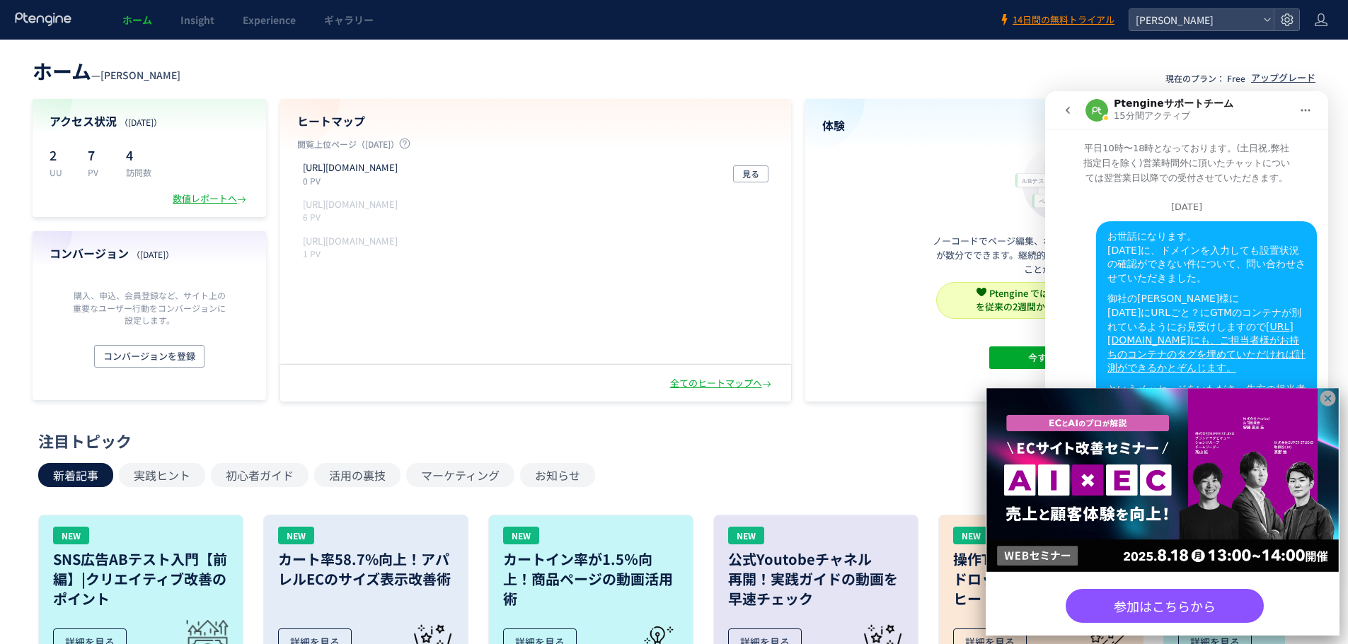
scroll to position [1158, 0]
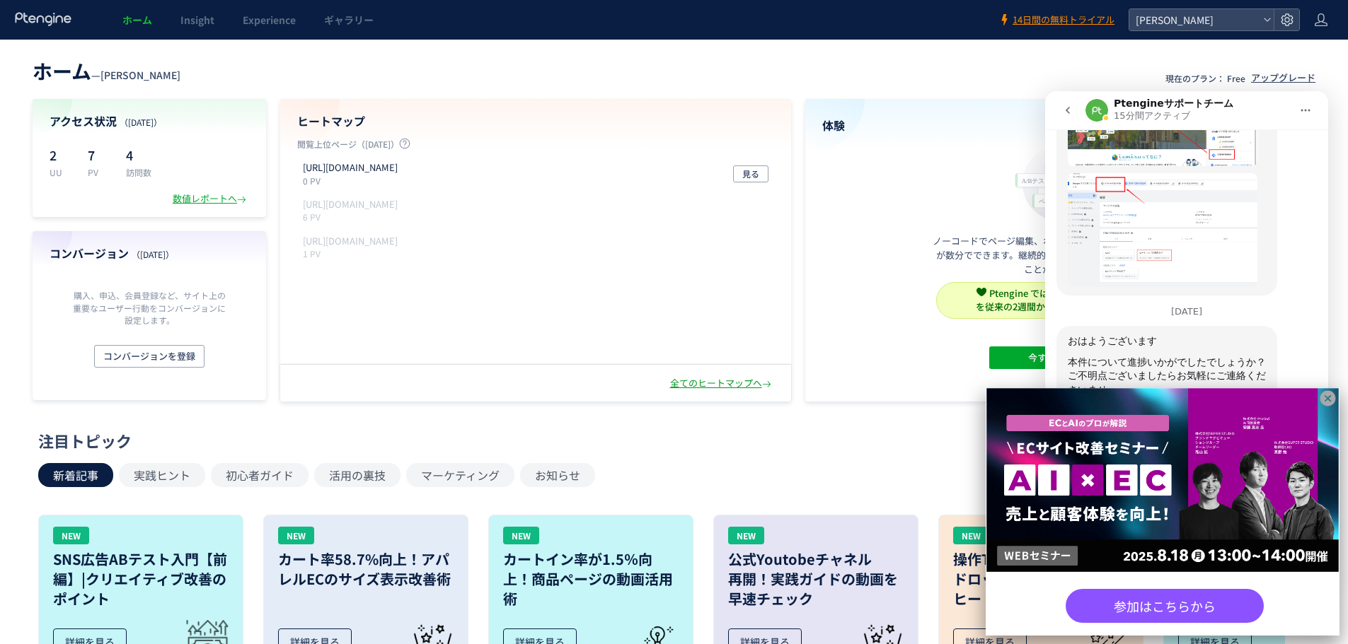
click at [693, 380] on div "全てのヒートマップへ" at bounding box center [722, 383] width 104 height 13
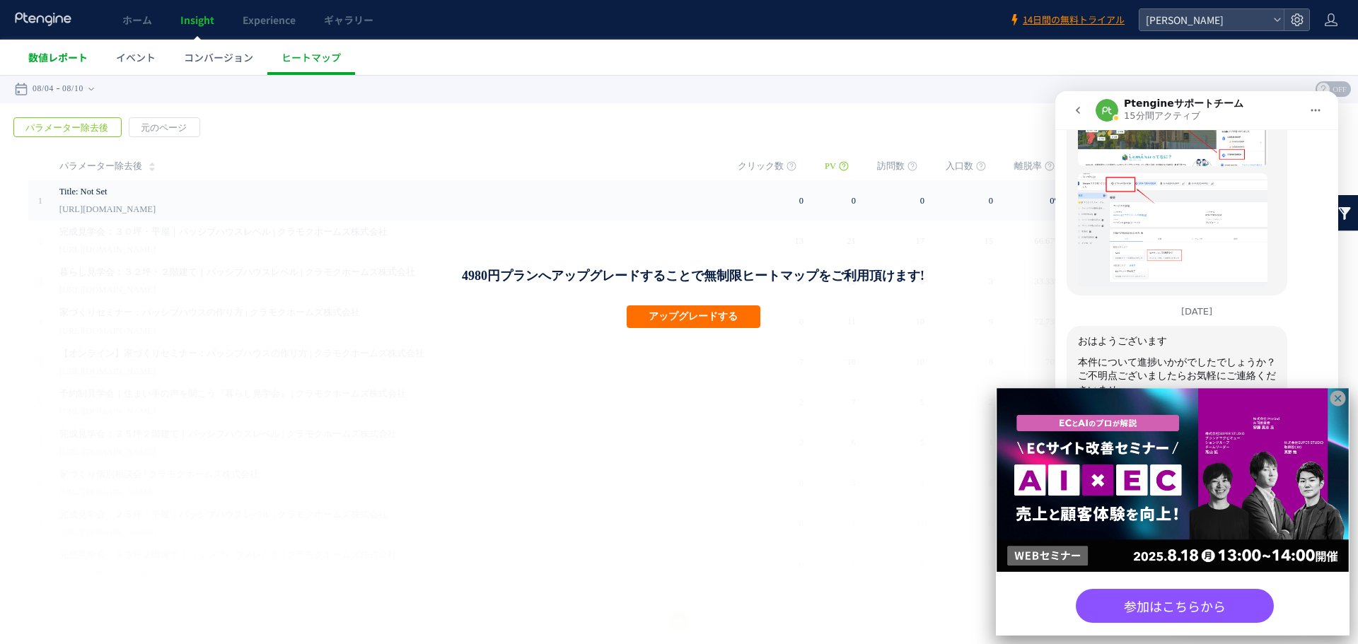
click at [74, 57] on span "数値レポート" at bounding box center [57, 57] width 59 height 14
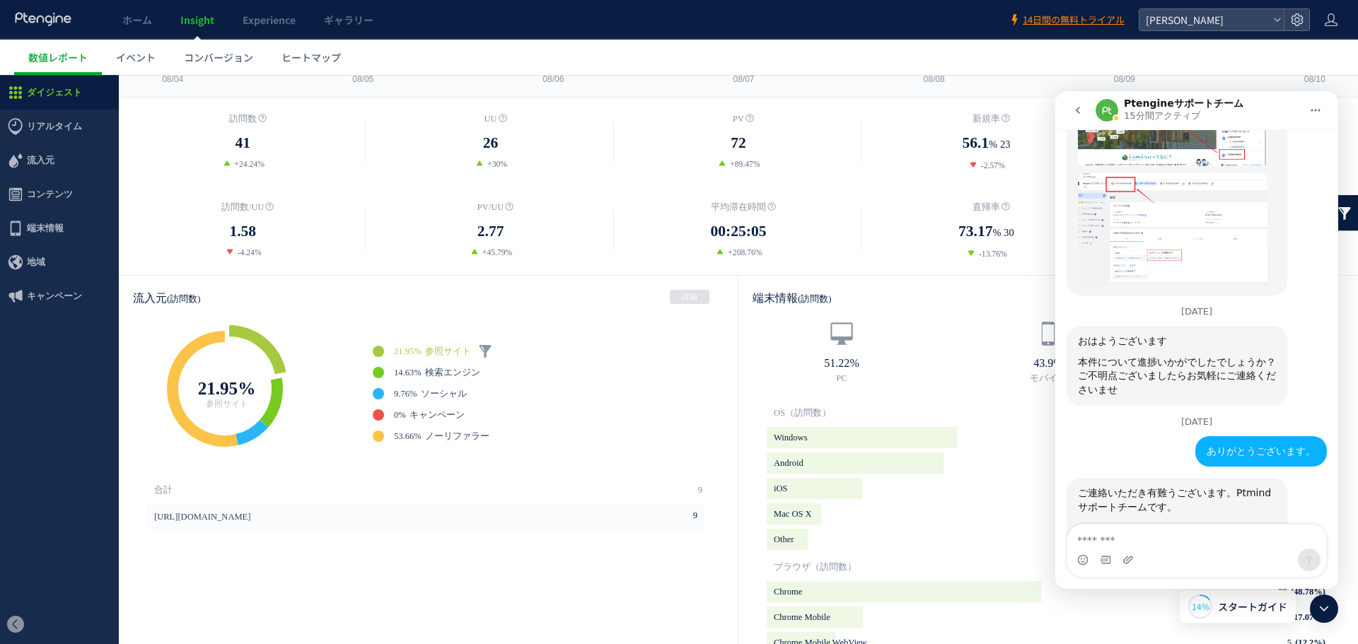
scroll to position [212, 0]
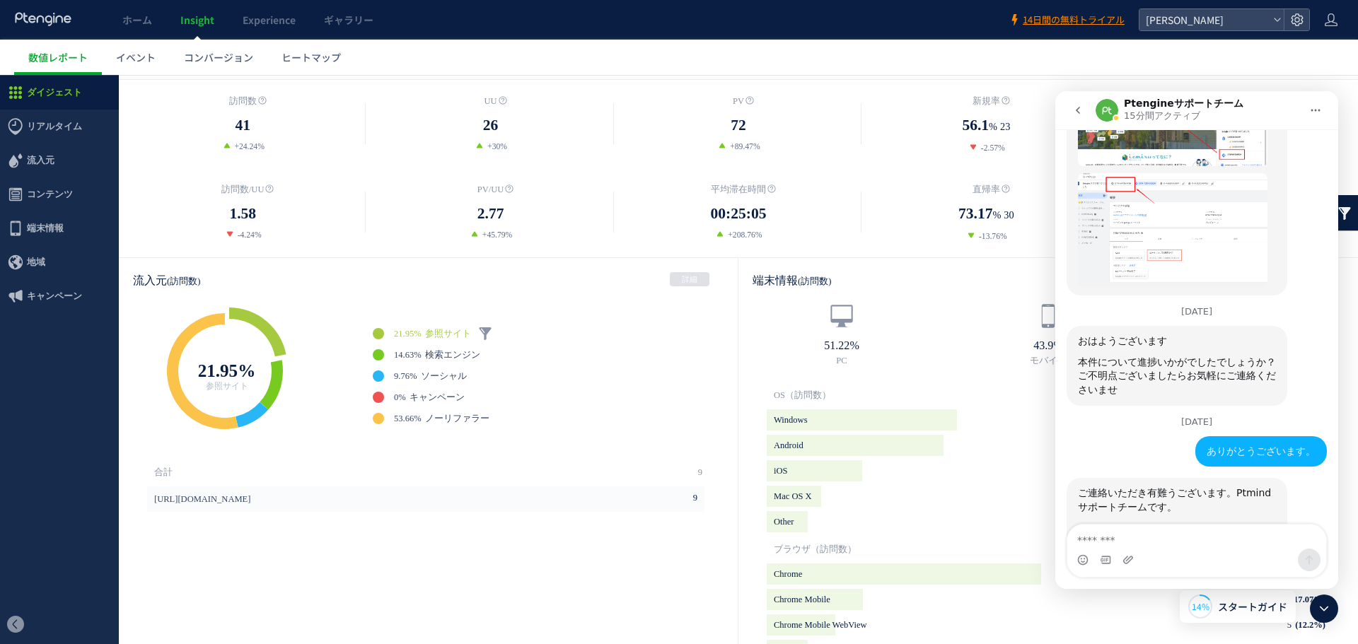
click at [1076, 106] on icon "go back" at bounding box center [1077, 110] width 11 height 11
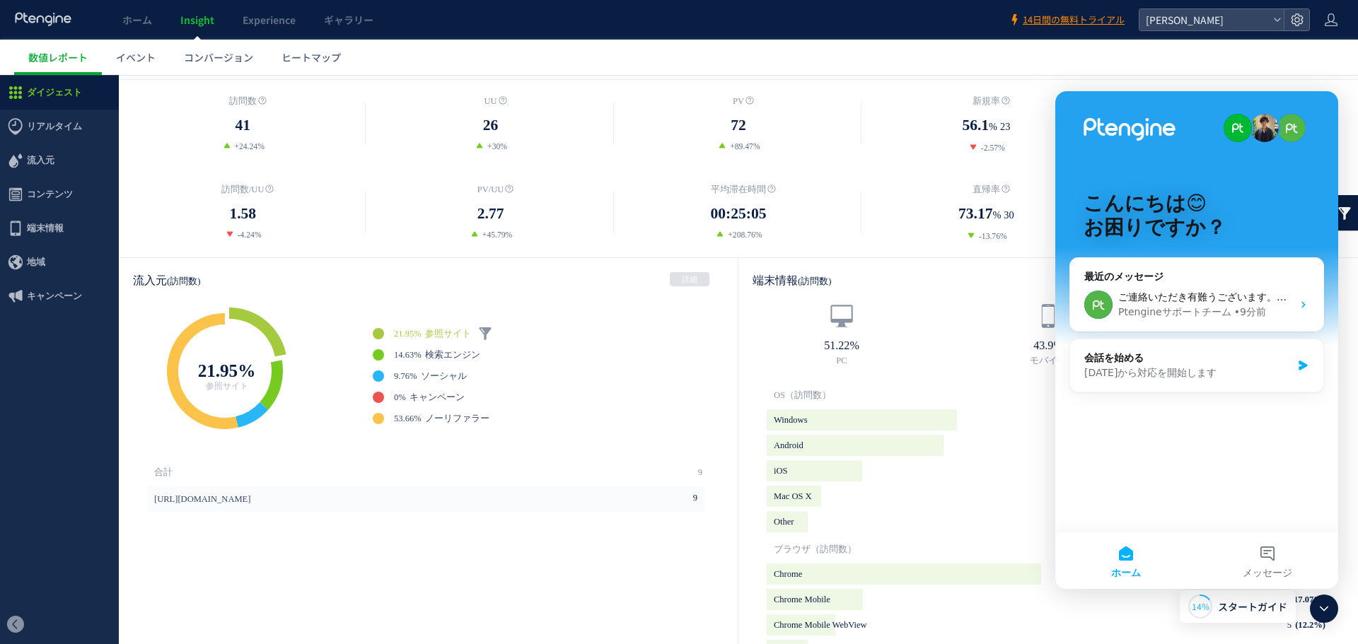
click at [974, 310] on div "43.9% モバイル" at bounding box center [1048, 335] width 207 height 65
click at [76, 125] on span "リアルタイム" at bounding box center [54, 127] width 55 height 34
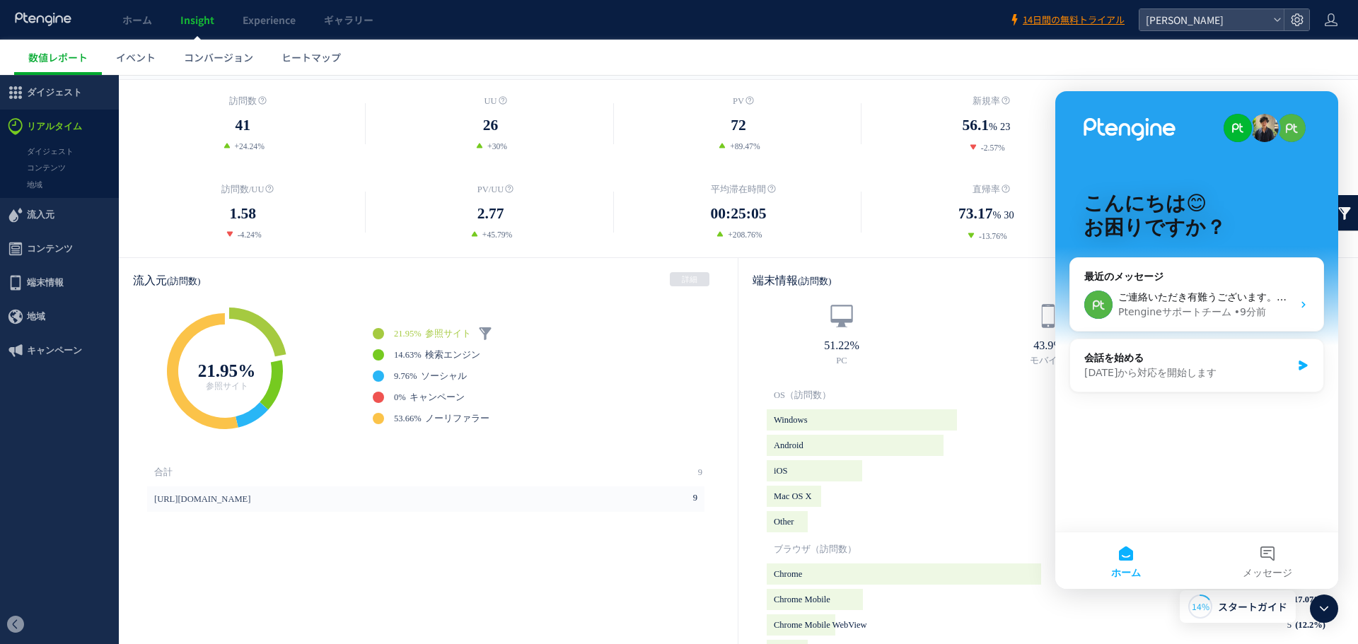
scroll to position [60, 0]
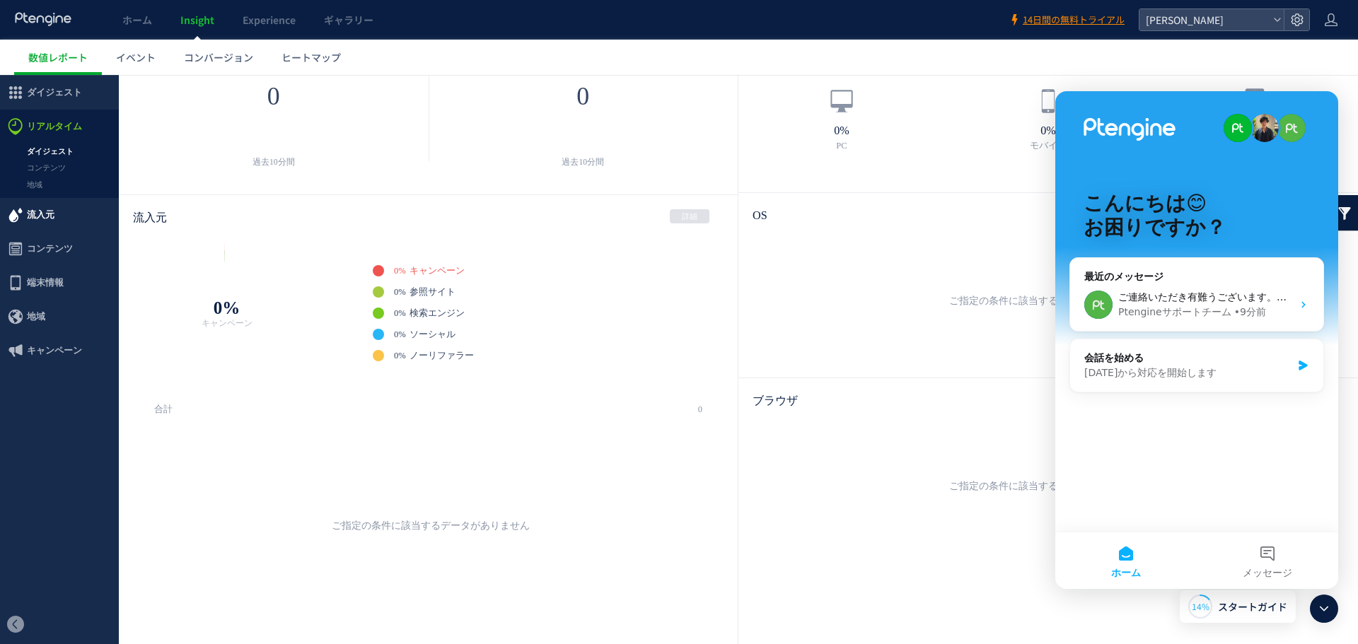
click at [33, 211] on span "流入元" at bounding box center [41, 215] width 28 height 34
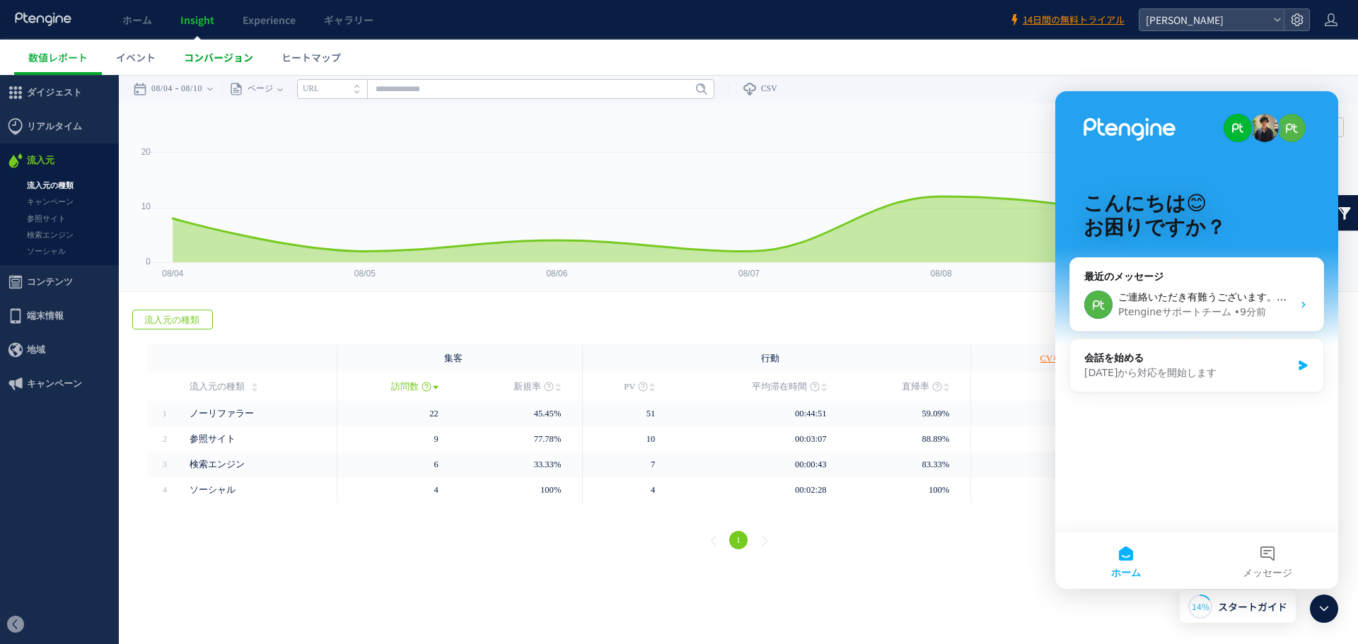
click at [236, 55] on span "コンバージョン" at bounding box center [218, 57] width 69 height 14
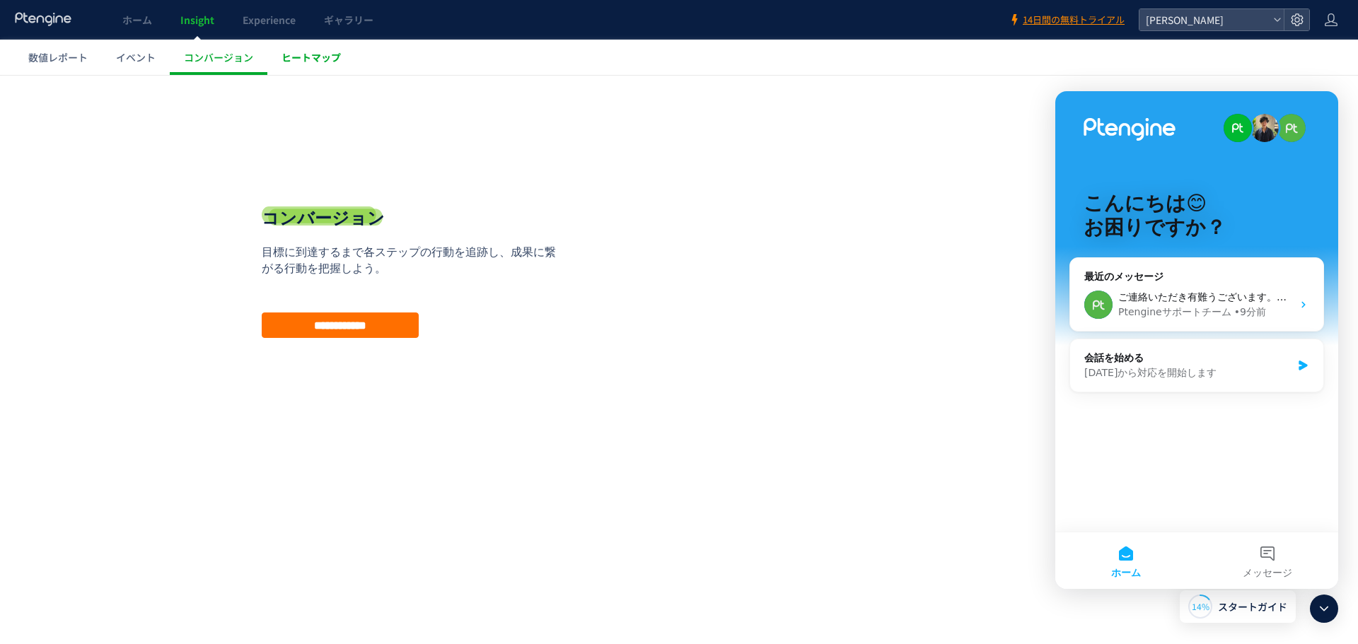
click at [301, 54] on span "ヒートマップ" at bounding box center [311, 57] width 59 height 14
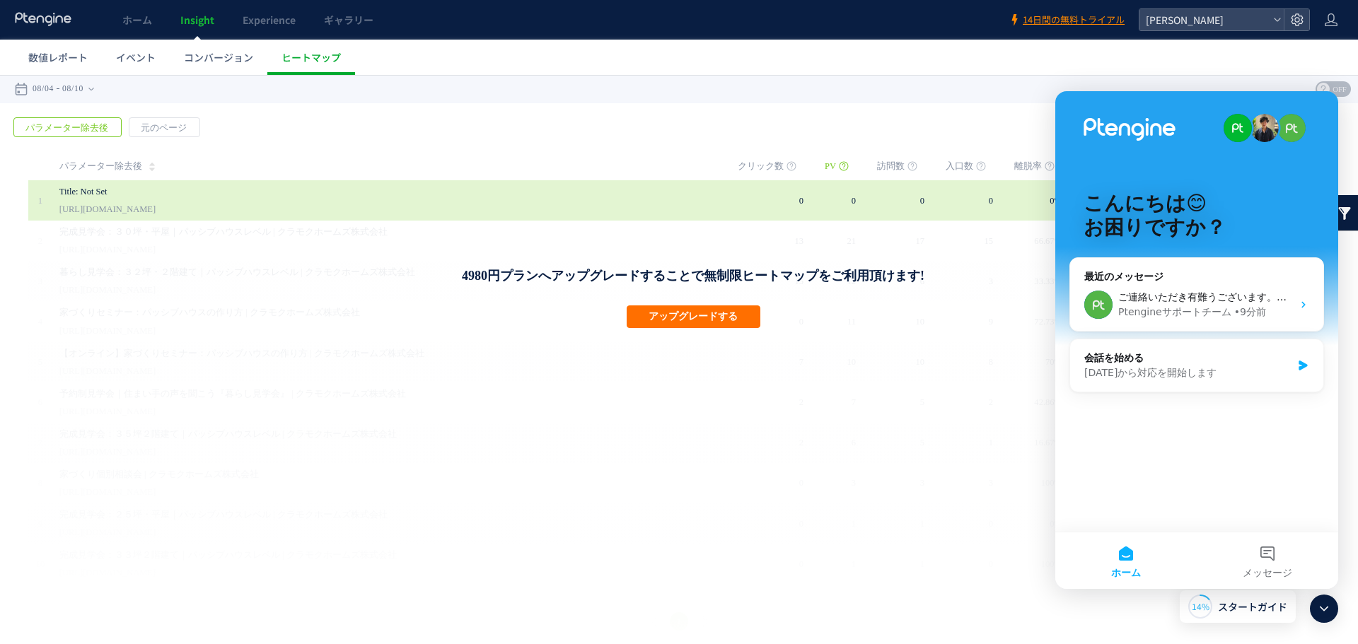
click at [105, 204] on link "[URL][DOMAIN_NAME]" at bounding box center [107, 209] width 96 height 17
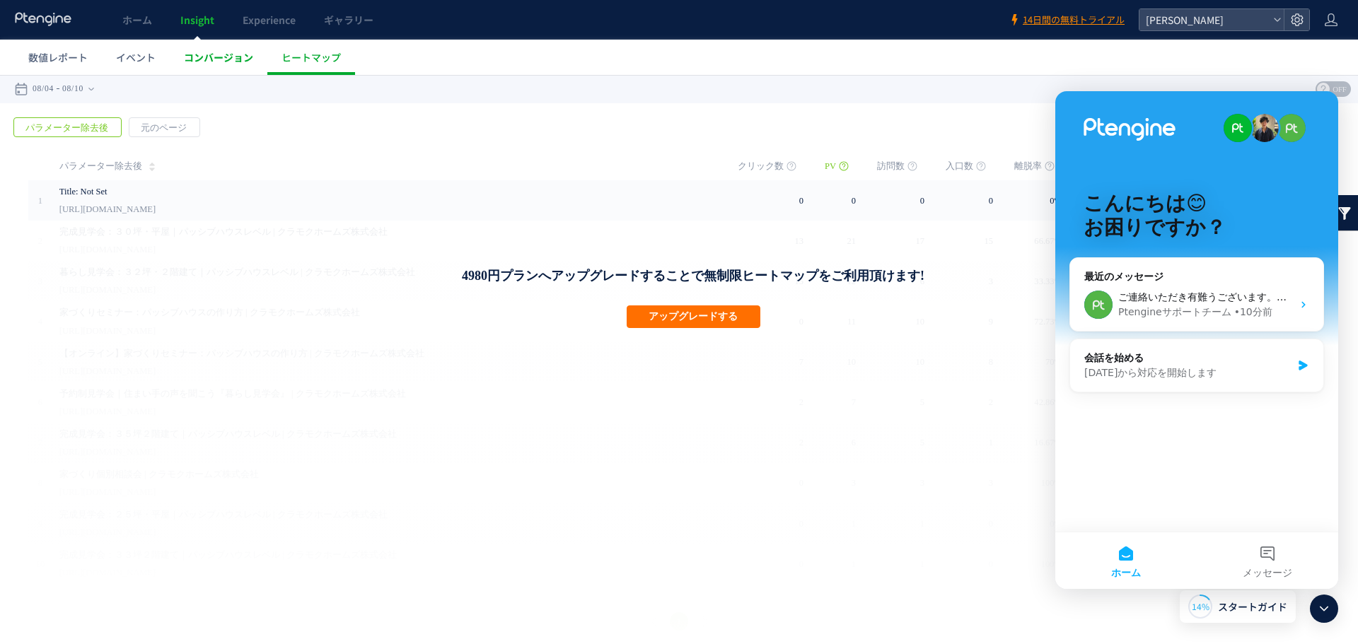
click at [230, 58] on span "コンバージョン" at bounding box center [218, 57] width 69 height 14
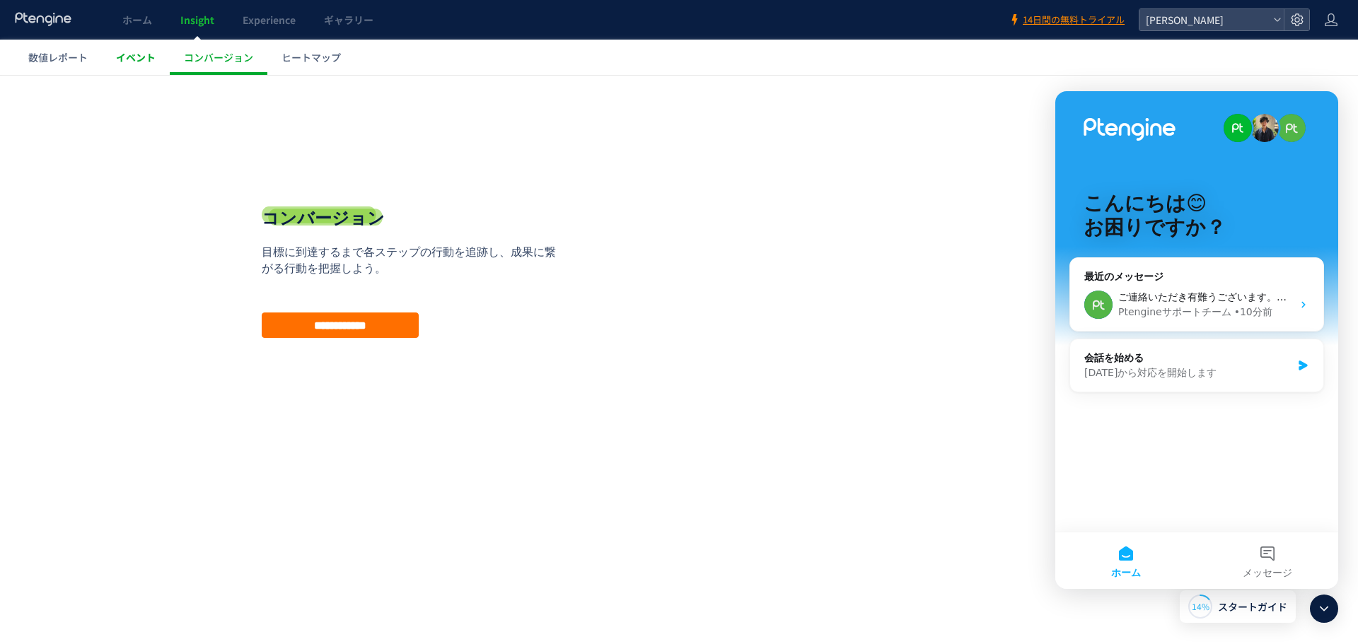
click at [122, 51] on span "イベント" at bounding box center [136, 57] width 40 height 14
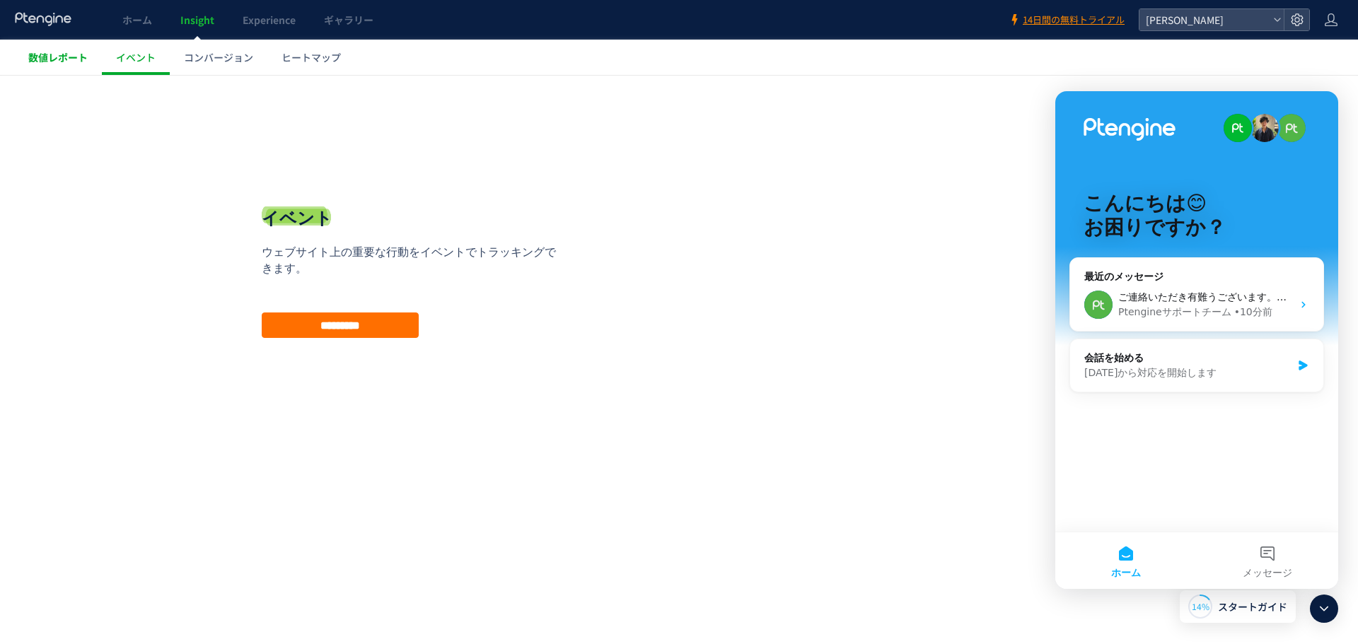
click at [58, 51] on span "数値レポート" at bounding box center [57, 57] width 59 height 14
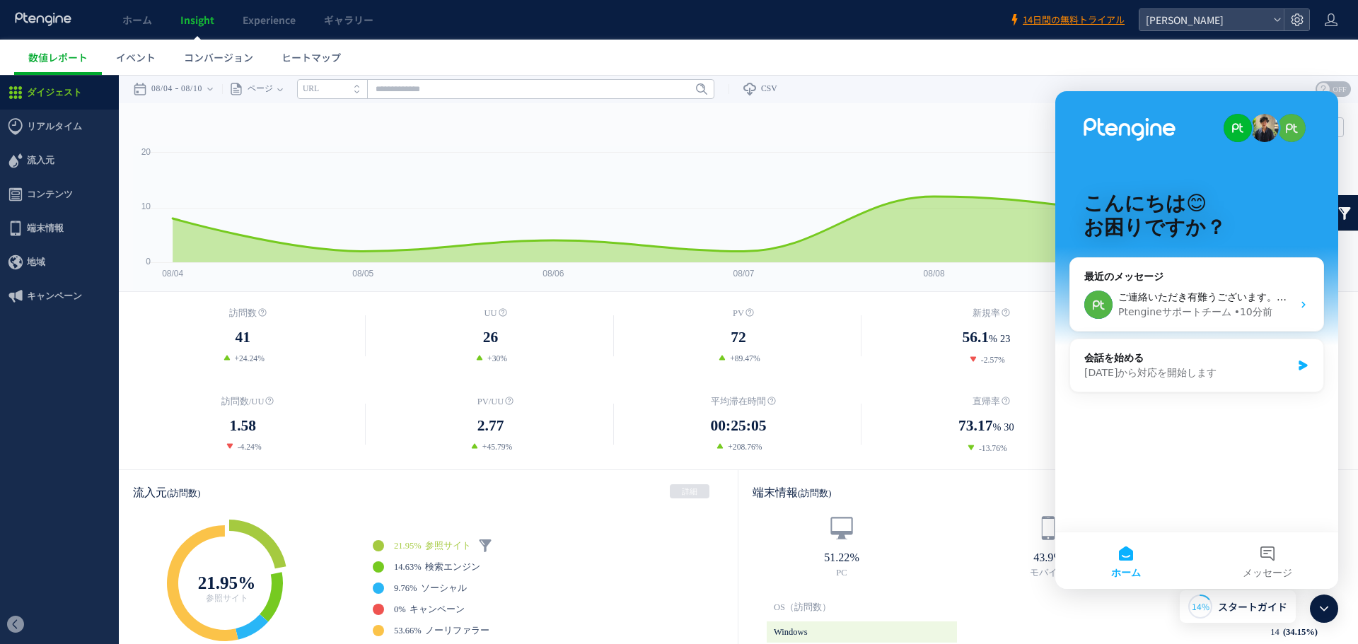
click at [1328, 609] on icon at bounding box center [1324, 609] width 17 height 17
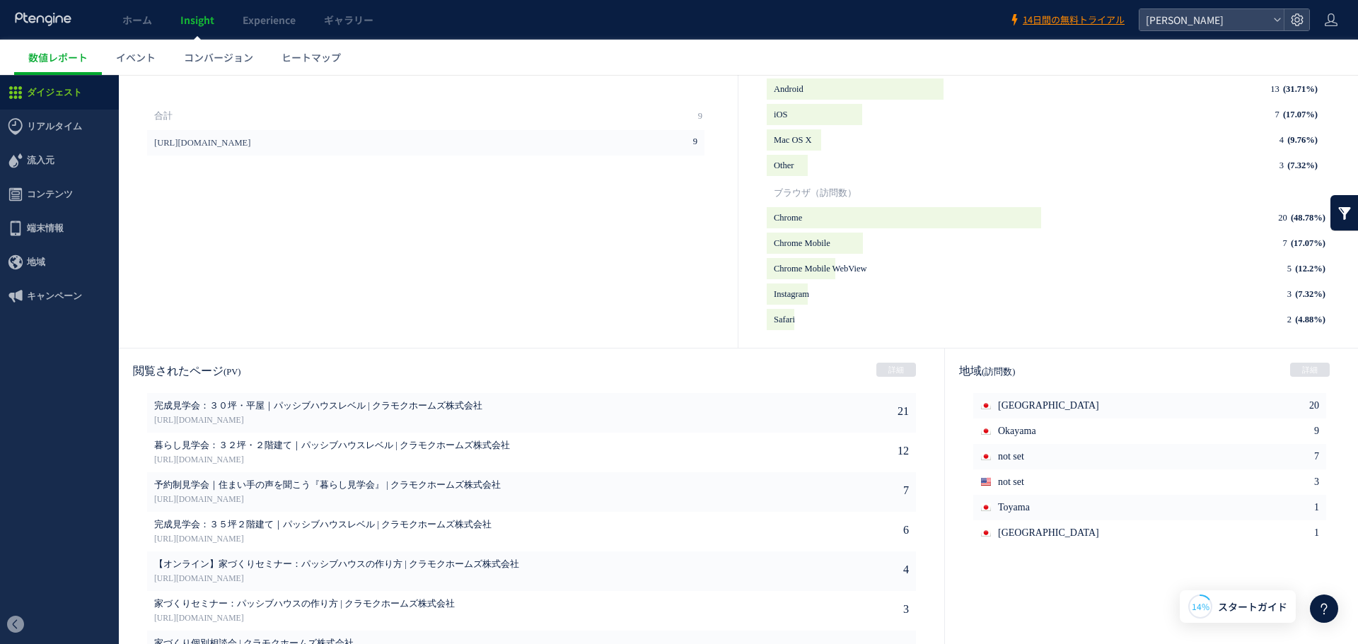
scroll to position [615, 0]
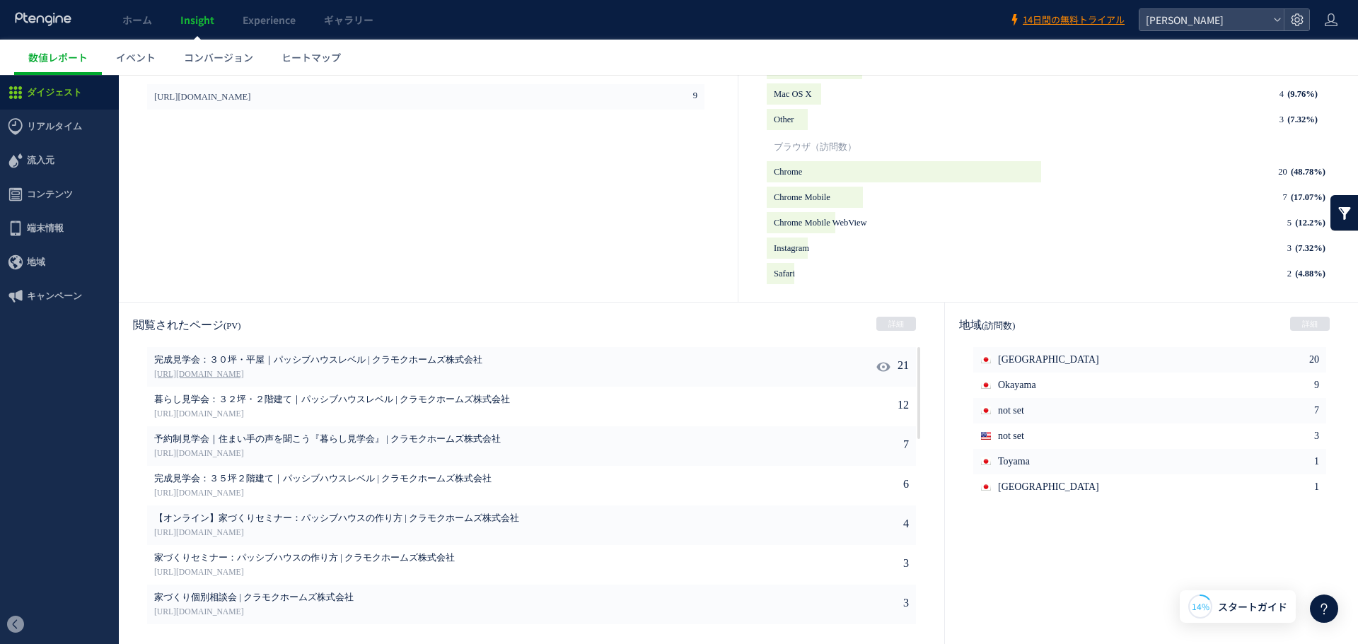
click at [388, 375] on link "[URL][DOMAIN_NAME]" at bounding box center [467, 375] width 627 height 13
click at [392, 455] on link "[URL][DOMAIN_NAME]" at bounding box center [467, 454] width 627 height 13
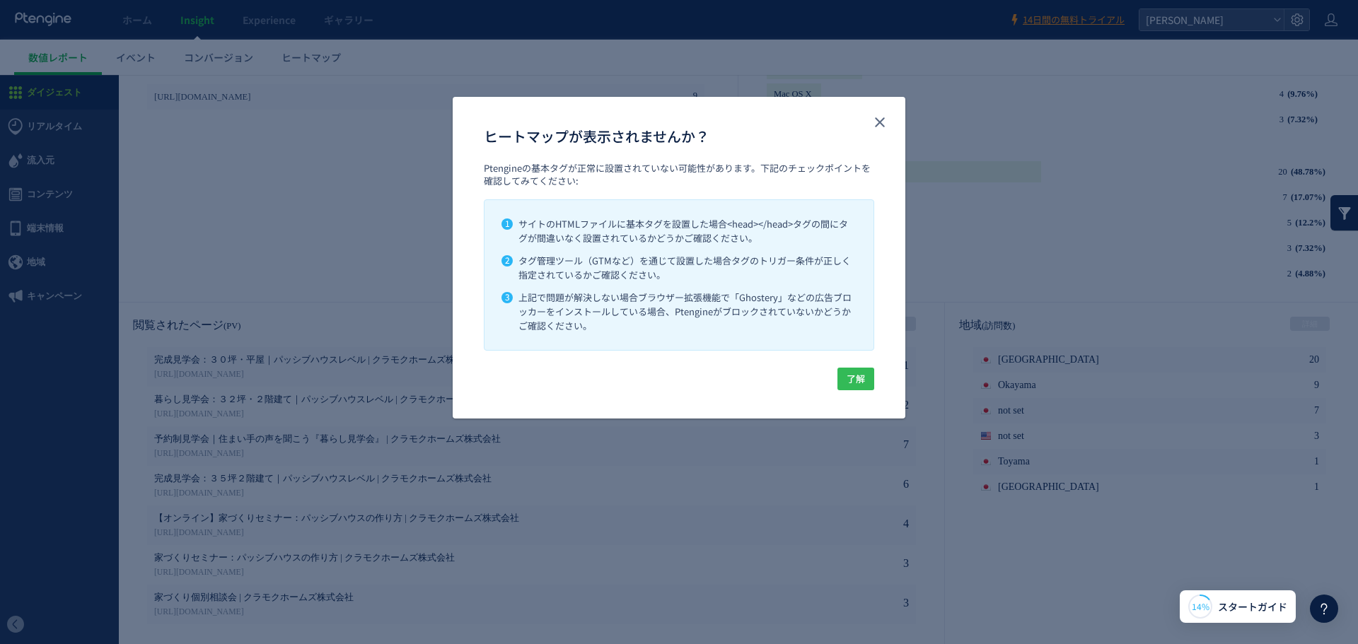
click at [849, 376] on span "了解" at bounding box center [856, 379] width 18 height 23
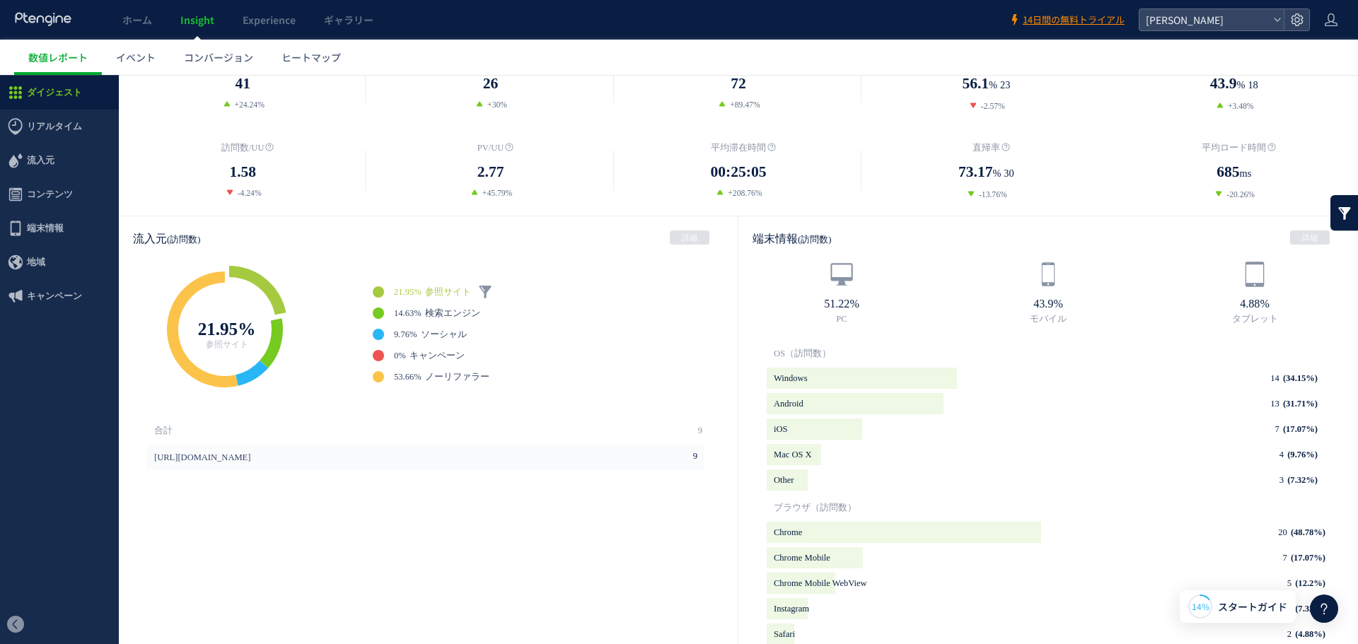
scroll to position [0, 0]
